Goal: Information Seeking & Learning: Learn about a topic

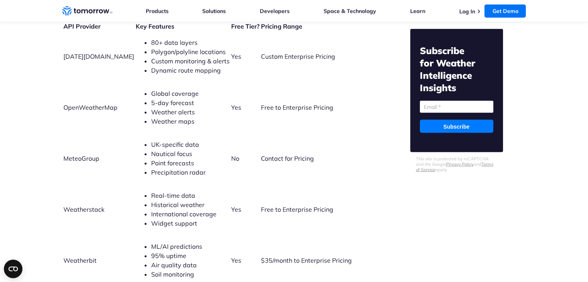
scroll to position [1700, 0]
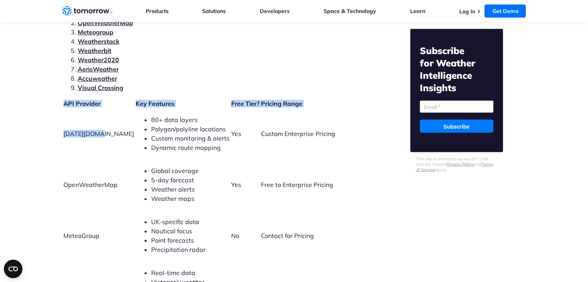
drag, startPoint x: 100, startPoint y: 128, endPoint x: 48, endPoint y: 133, distance: 52.4
copy div "API Provider Key Features Free Tier? Pricing Range [DATE][DOMAIN_NAME]"
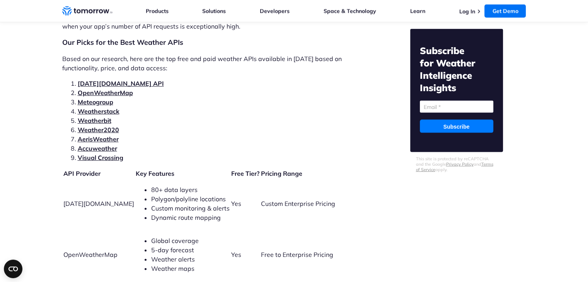
scroll to position [1622, 0]
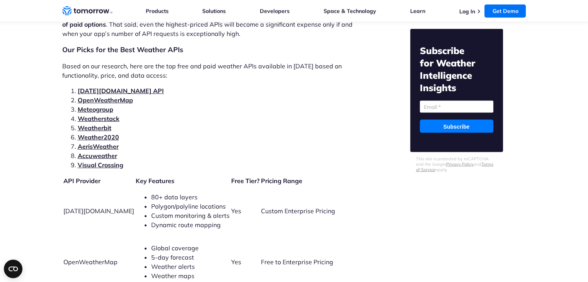
click at [97, 87] on link "[DATE][DOMAIN_NAME] API" at bounding box center [121, 91] width 86 height 8
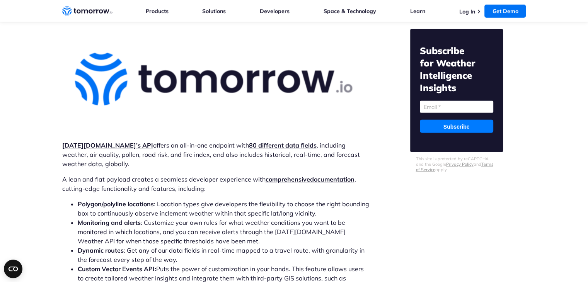
scroll to position [2287, 0]
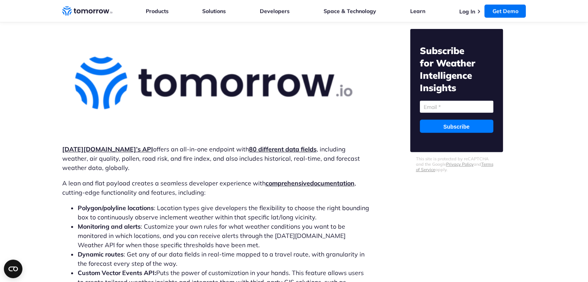
click at [106, 84] on img at bounding box center [215, 83] width 307 height 110
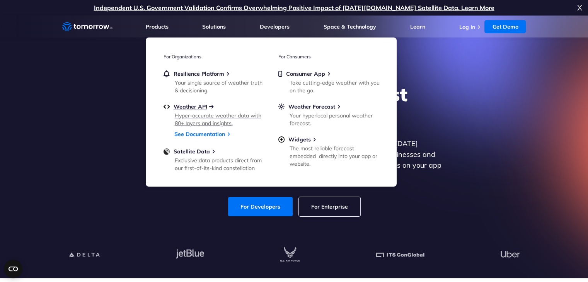
click at [182, 106] on span "Weather API" at bounding box center [190, 106] width 34 height 7
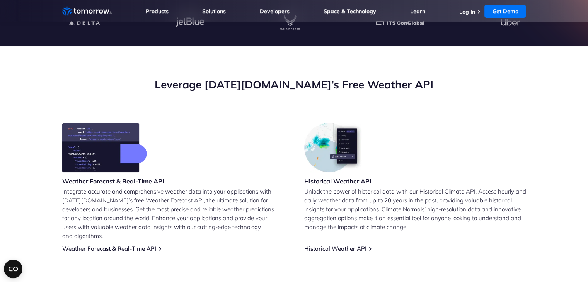
scroll to position [232, 0]
